Goal: Information Seeking & Learning: Find specific page/section

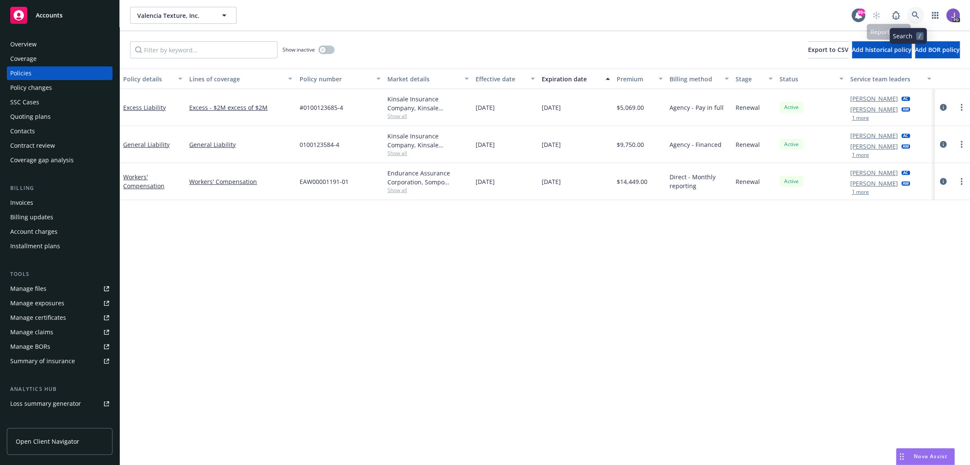
click at [911, 17] on icon at bounding box center [915, 16] width 8 height 8
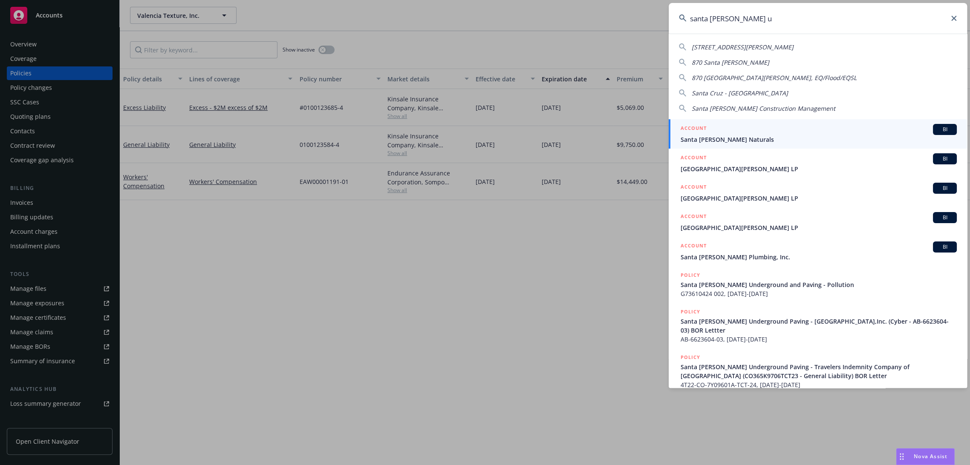
type input "santa [PERSON_NAME] un"
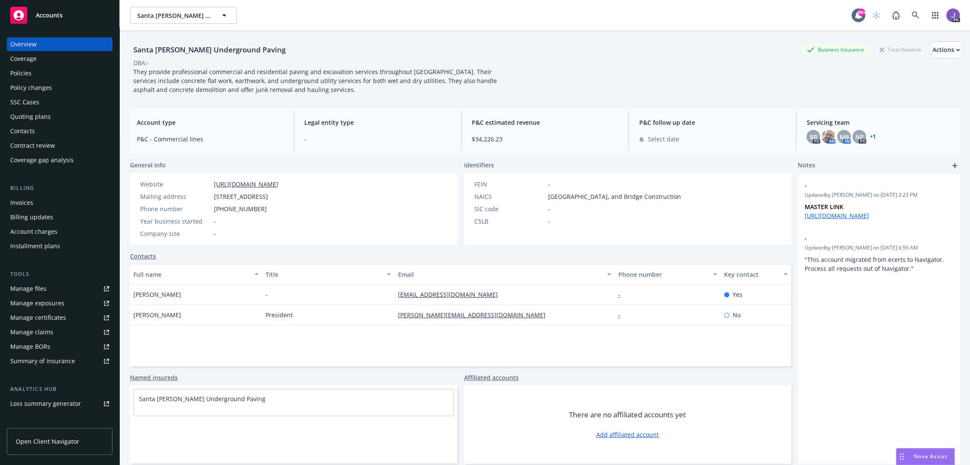
click at [28, 70] on div "Policies" at bounding box center [20, 73] width 21 height 14
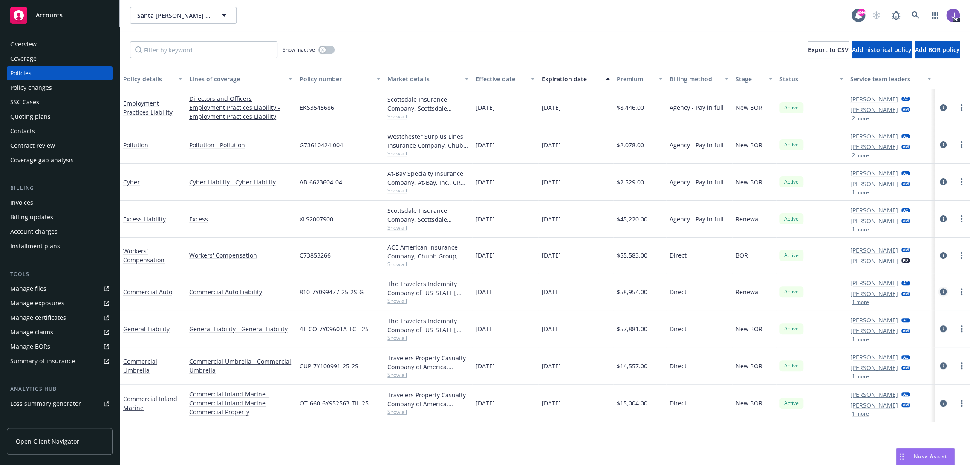
click at [940, 292] on icon "circleInformation" at bounding box center [943, 291] width 7 height 7
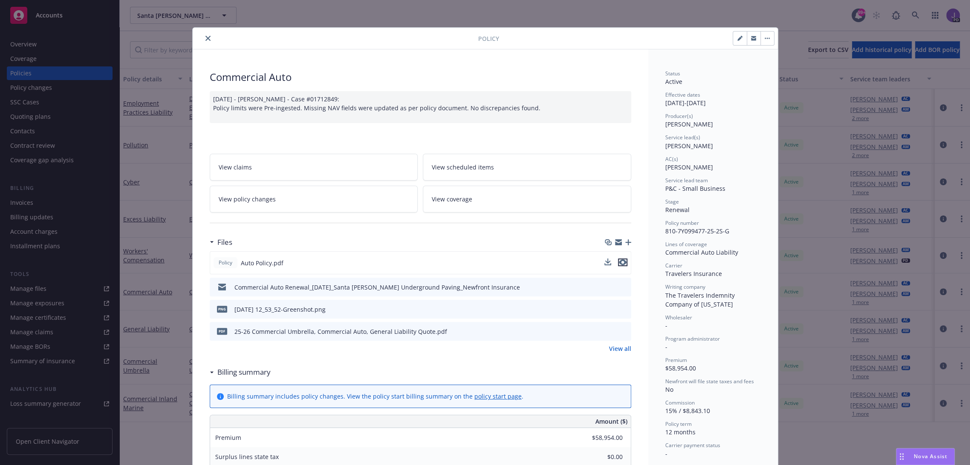
click at [619, 262] on icon "preview file" at bounding box center [623, 262] width 8 height 6
